Goal: Task Accomplishment & Management: Manage account settings

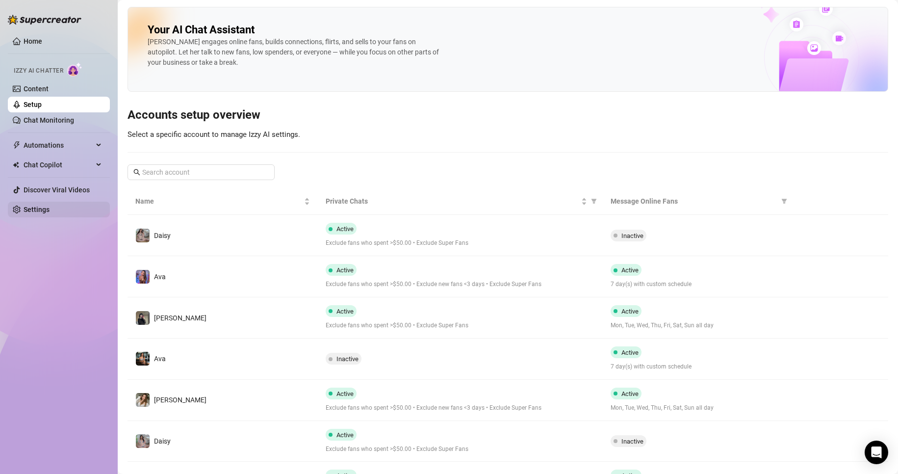
click at [50, 206] on link "Settings" at bounding box center [37, 210] width 26 height 8
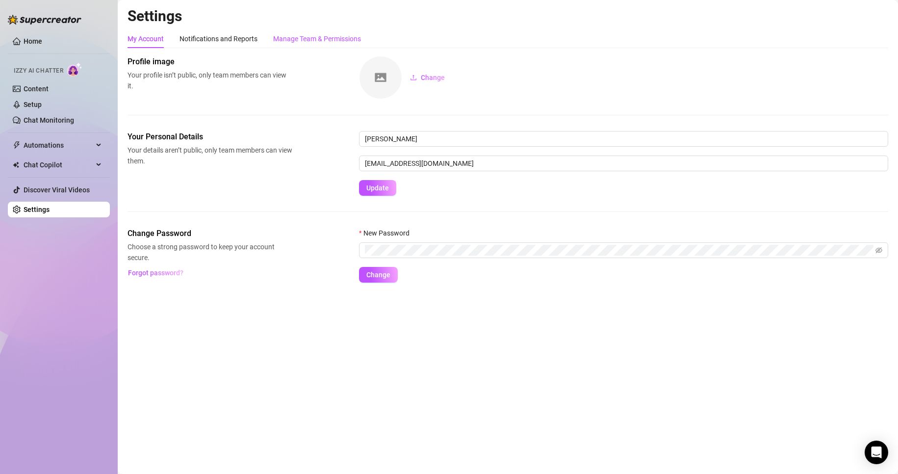
click at [332, 36] on div "Manage Team & Permissions" at bounding box center [317, 38] width 88 height 11
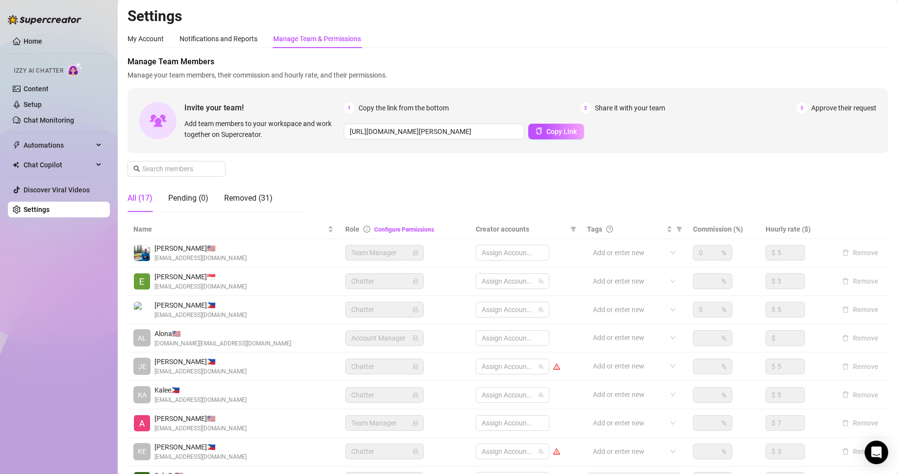
scroll to position [117, 0]
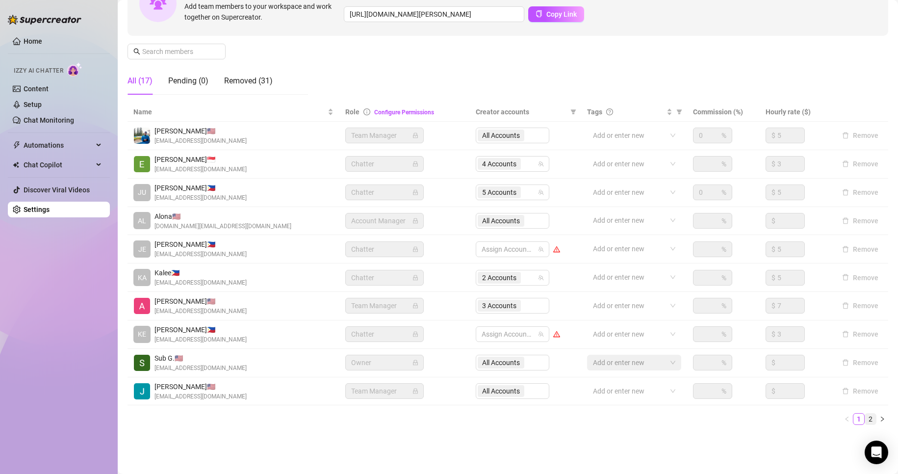
click at [866, 420] on link "2" at bounding box center [871, 419] width 11 height 11
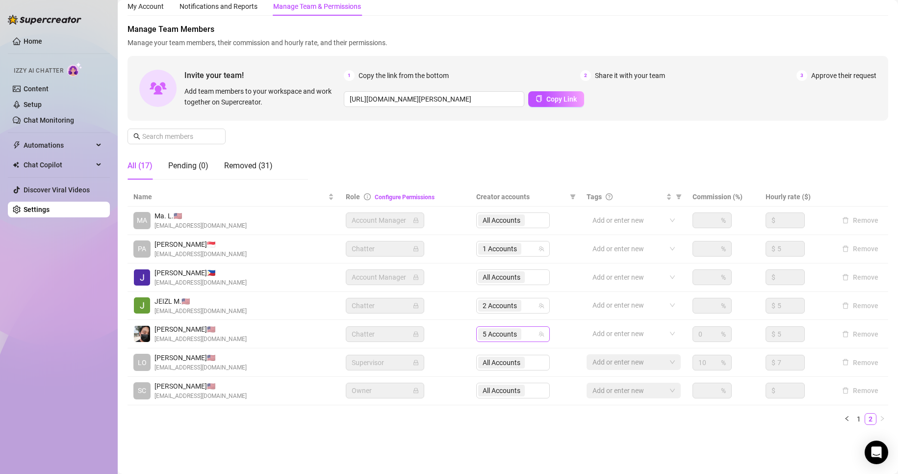
scroll to position [32, 0]
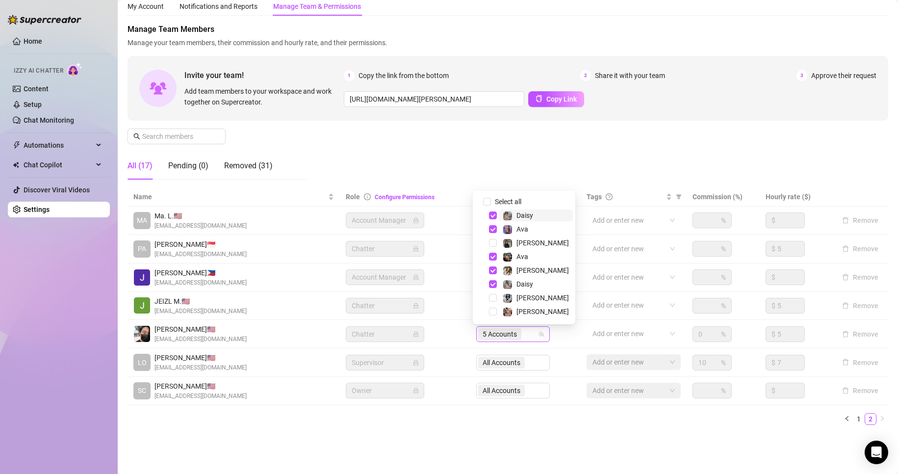
click at [497, 332] on span "5 Accounts" at bounding box center [500, 334] width 34 height 11
click at [494, 215] on span "Select tree node" at bounding box center [493, 215] width 8 height 8
click at [492, 284] on span "Select tree node" at bounding box center [493, 284] width 8 height 8
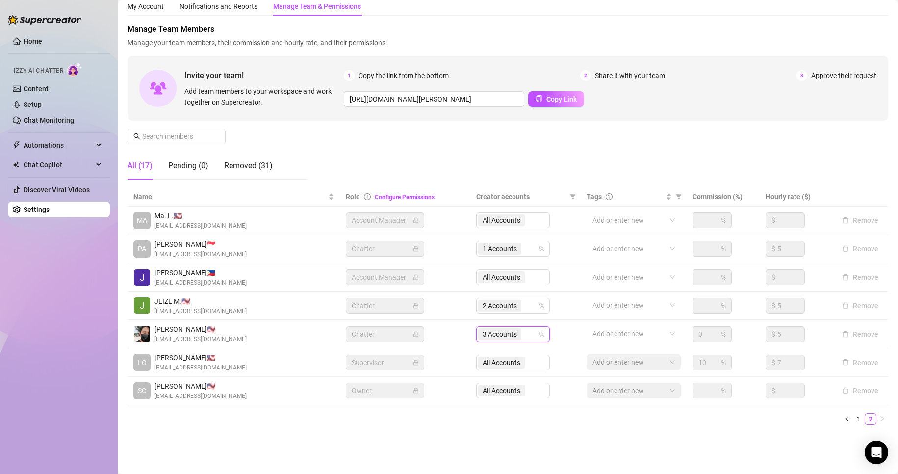
click at [534, 417] on ul "1 2" at bounding box center [508, 419] width 761 height 12
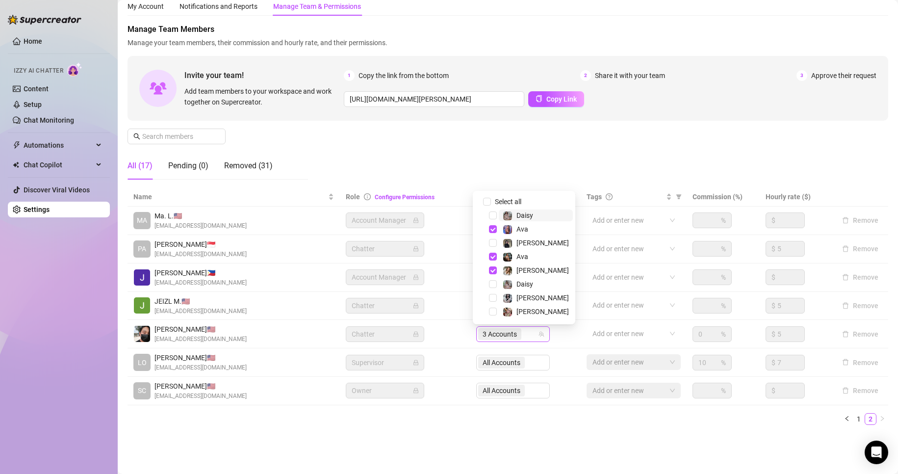
click at [491, 332] on span "3 Accounts" at bounding box center [500, 334] width 34 height 11
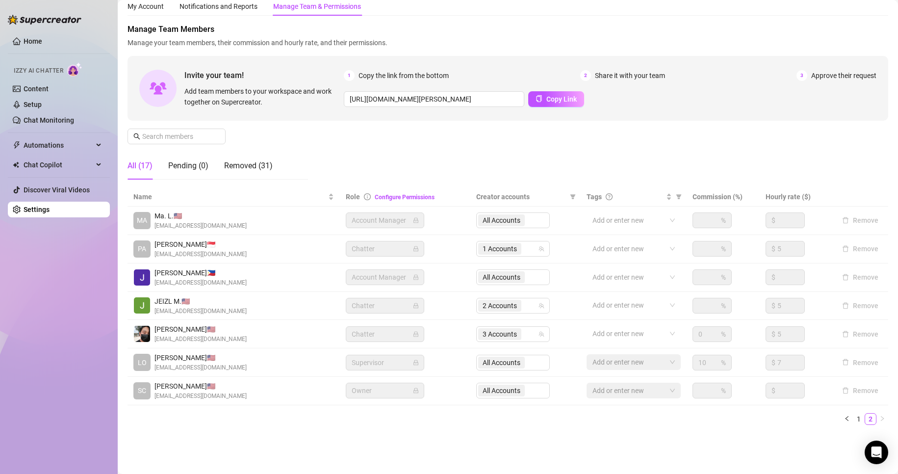
click at [427, 434] on div "Settings My Account Notifications and Reports Manage Team & Permissions Profile…" at bounding box center [508, 209] width 761 height 470
